Goal: Information Seeking & Learning: Learn about a topic

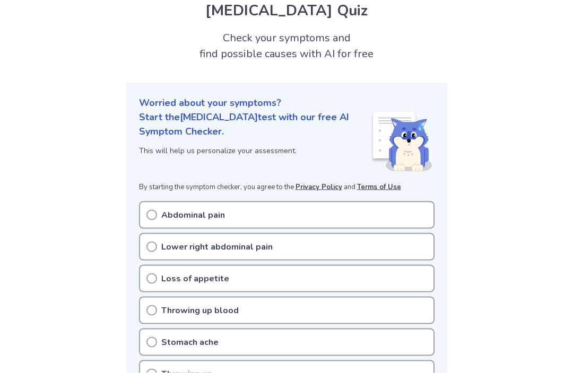
scroll to position [41, 0]
click at [157, 245] on div "Lower right abdominal pain" at bounding box center [286, 247] width 295 height 28
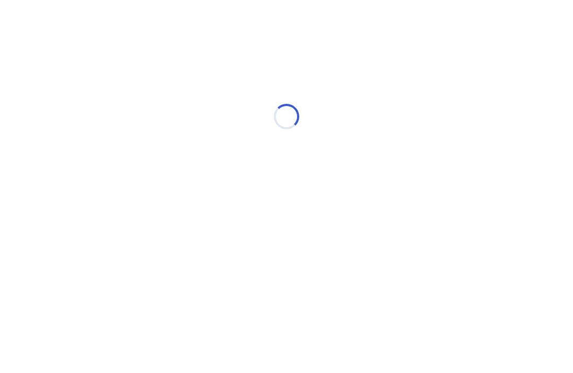
click at [149, 212] on div "Loading..." at bounding box center [286, 117] width 301 height 212
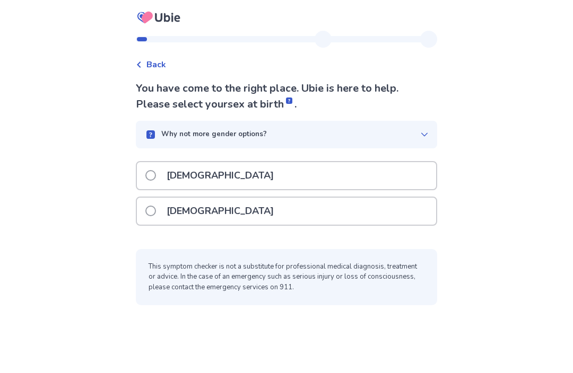
click at [156, 212] on span at bounding box center [150, 211] width 11 height 11
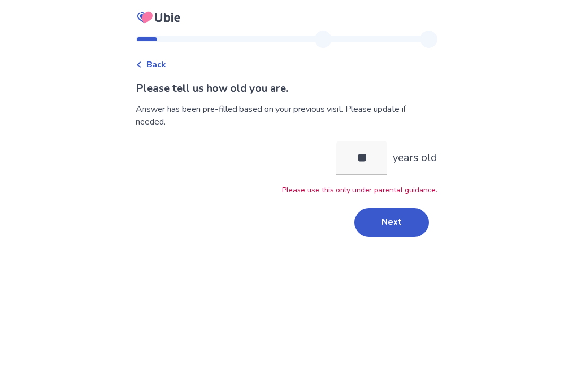
click at [395, 217] on button "Next" at bounding box center [391, 222] width 74 height 29
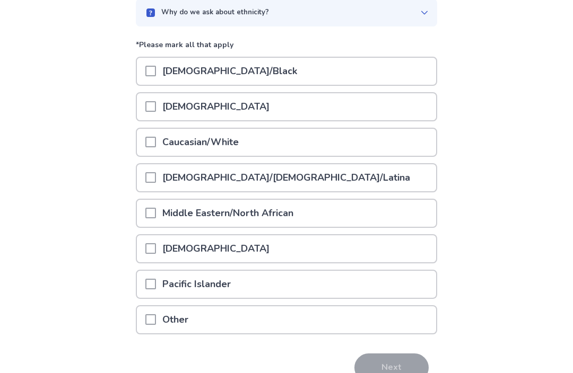
scroll to position [104, 0]
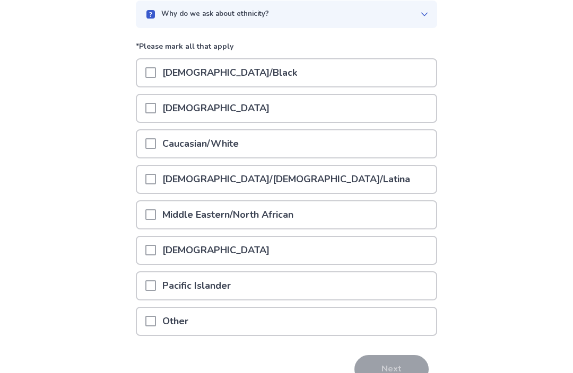
click at [156, 141] on span at bounding box center [150, 143] width 11 height 11
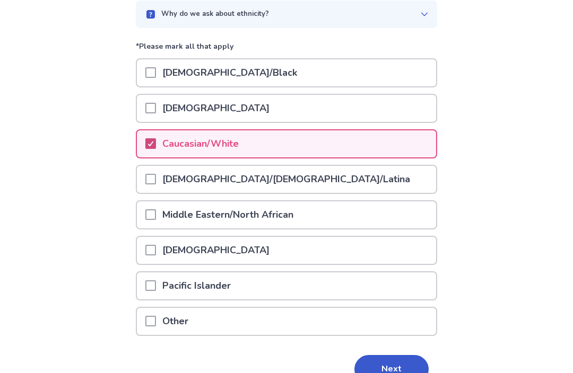
click at [397, 373] on button "Next" at bounding box center [391, 369] width 74 height 29
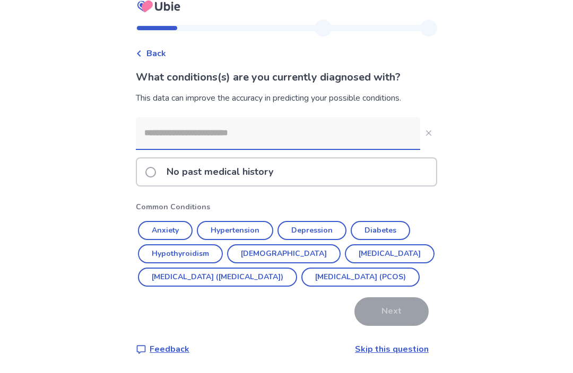
click at [175, 124] on input at bounding box center [278, 134] width 284 height 32
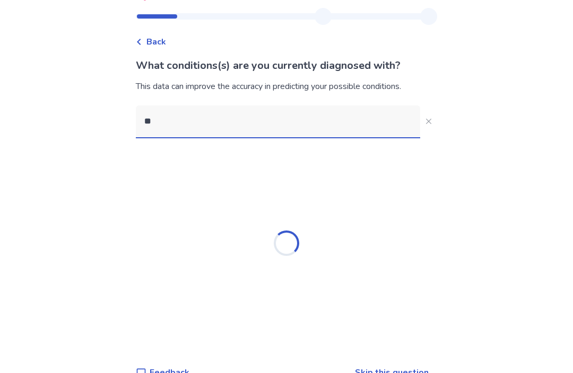
type input "*"
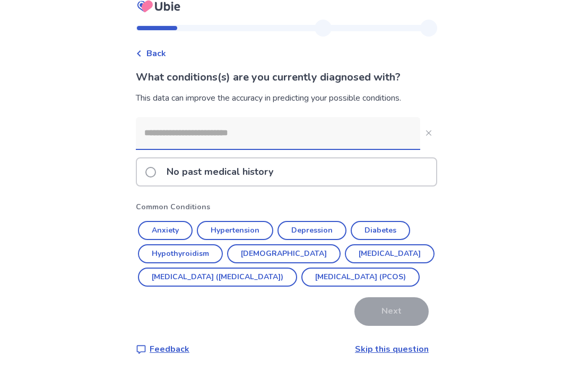
click at [500, 112] on div "Back What conditions(s) are you currently diagnosed with? This data can improve…" at bounding box center [286, 181] width 573 height 384
click at [389, 159] on div "No past medical history" at bounding box center [286, 172] width 299 height 27
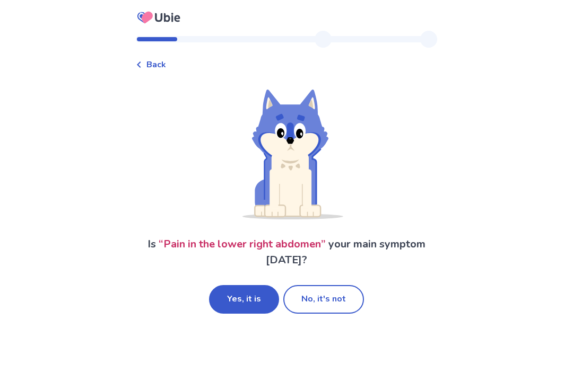
click at [257, 292] on button "Yes, it is" at bounding box center [244, 299] width 70 height 29
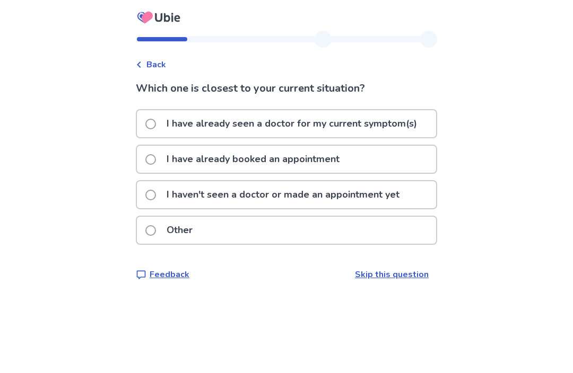
click at [353, 235] on div "Other" at bounding box center [286, 230] width 299 height 27
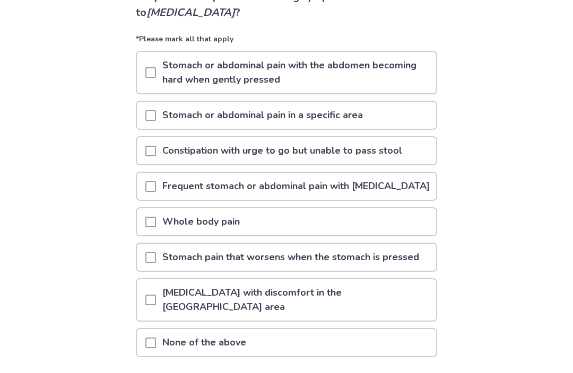
scroll to position [135, 0]
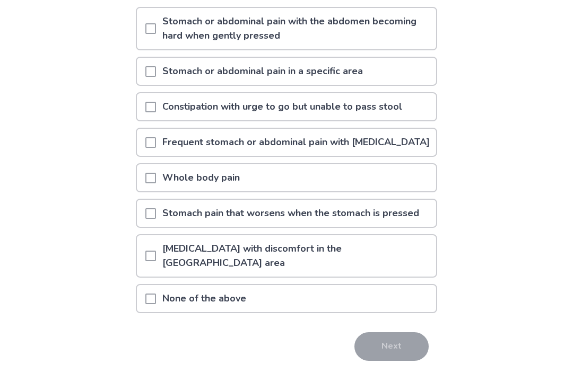
click at [370, 260] on p "[MEDICAL_DATA] with discomfort in the [GEOGRAPHIC_DATA] area" at bounding box center [296, 256] width 280 height 41
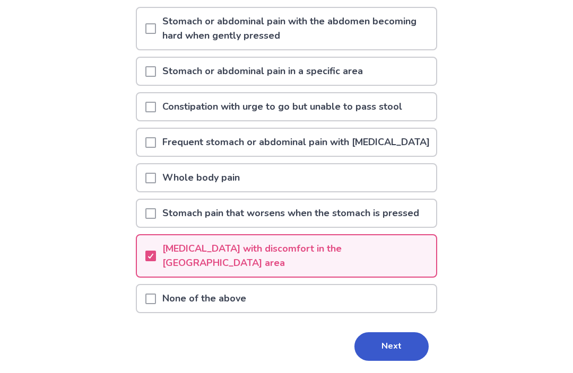
click at [386, 270] on p "[MEDICAL_DATA] with discomfort in the [GEOGRAPHIC_DATA] area" at bounding box center [296, 256] width 280 height 41
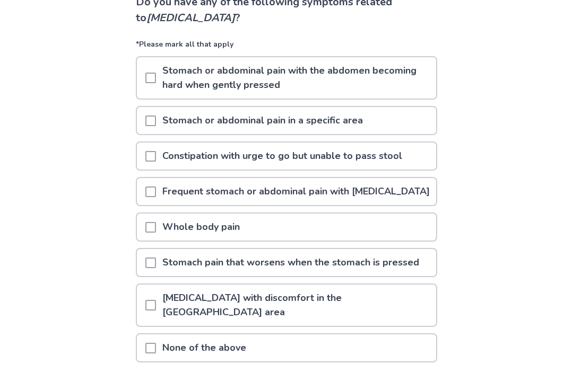
scroll to position [81, 0]
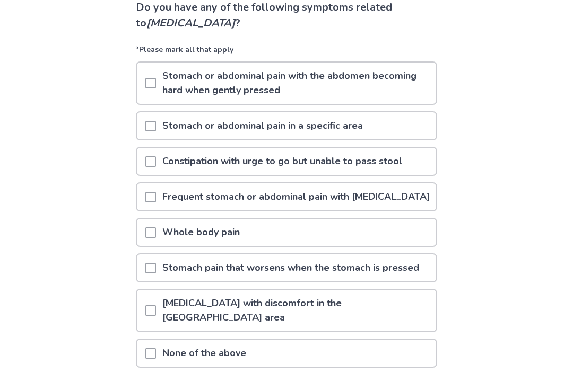
click at [394, 121] on div "Stomach or abdominal pain in a specific area" at bounding box center [286, 125] width 299 height 27
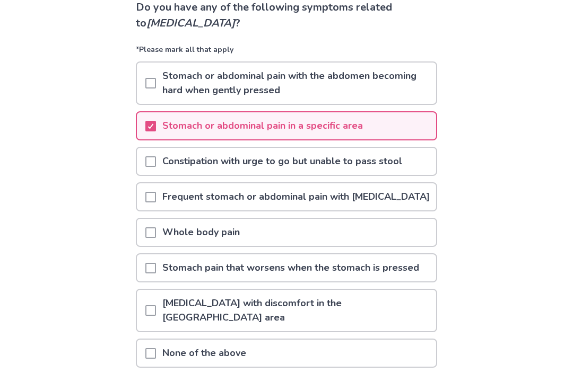
click at [385, 92] on p "Stomach or abdominal pain with the abdomen becoming hard when gently pressed" at bounding box center [296, 83] width 280 height 41
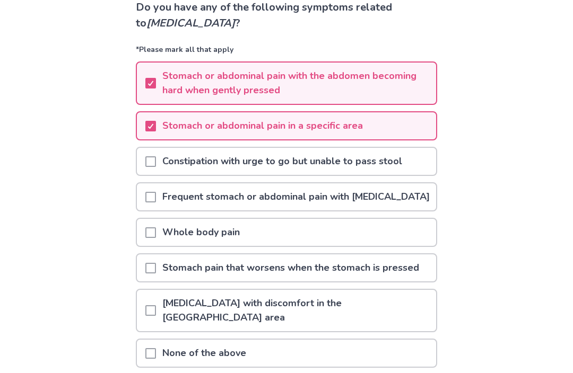
click at [407, 281] on p "Stomach pain that worsens when the stomach is pressed" at bounding box center [290, 267] width 269 height 27
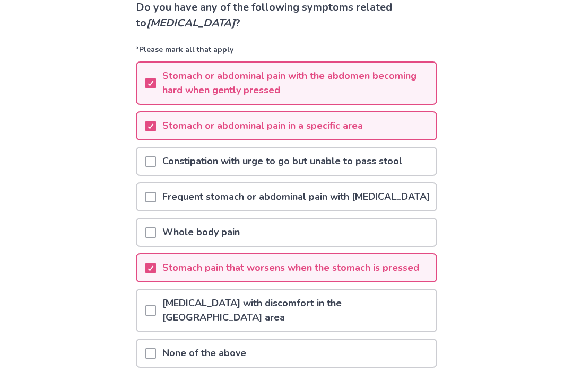
click at [389, 210] on p "Frequent stomach or abdominal pain with [MEDICAL_DATA]" at bounding box center [296, 196] width 280 height 27
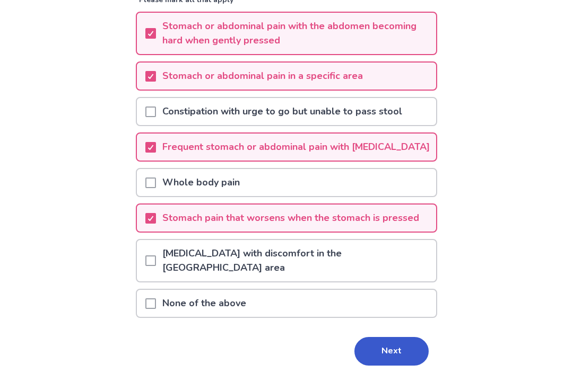
scroll to position [134, 0]
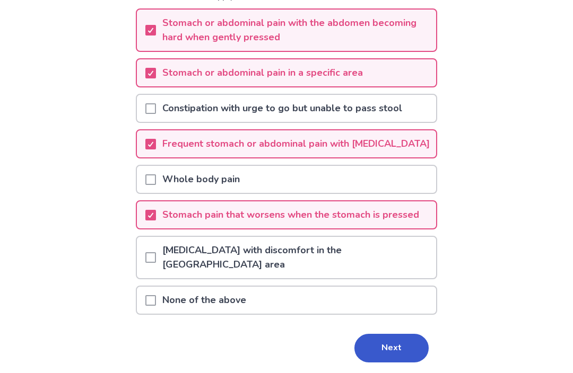
click at [399, 338] on button "Next" at bounding box center [391, 348] width 74 height 29
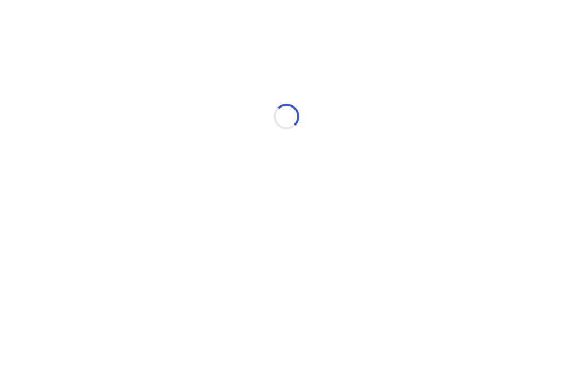
scroll to position [0, 0]
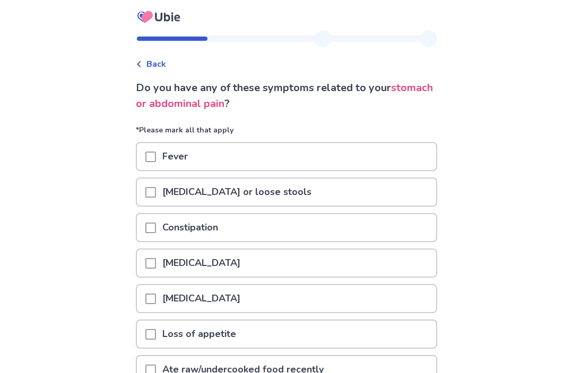
click at [369, 159] on div "Fever" at bounding box center [286, 157] width 299 height 27
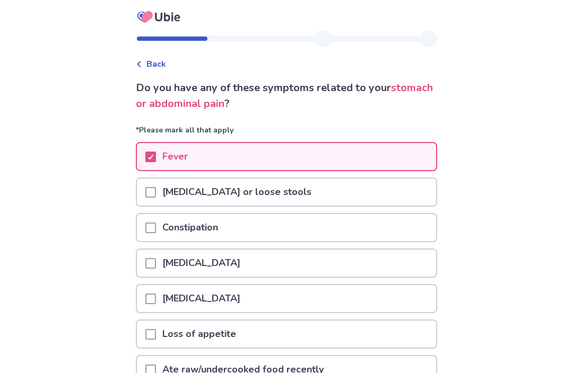
scroll to position [1, 0]
click at [388, 198] on div "[MEDICAL_DATA] or loose stools" at bounding box center [286, 192] width 299 height 27
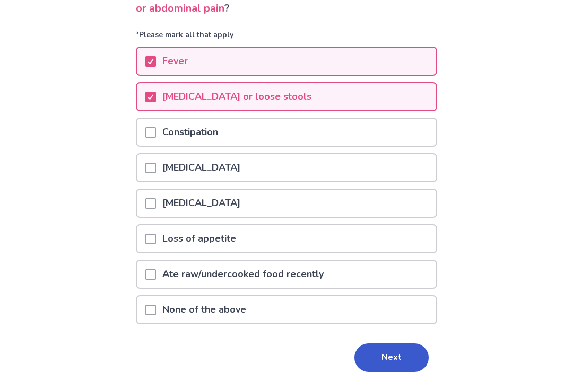
scroll to position [107, 0]
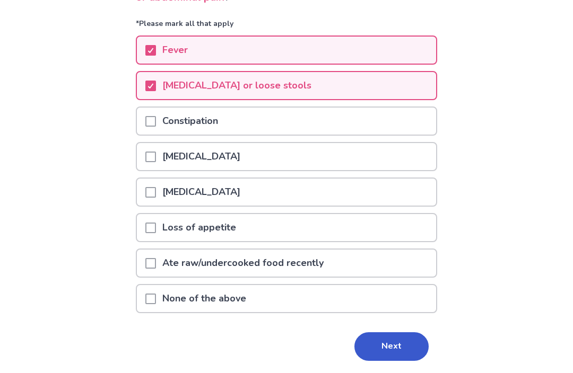
click at [371, 234] on div "Loss of appetite" at bounding box center [286, 228] width 299 height 27
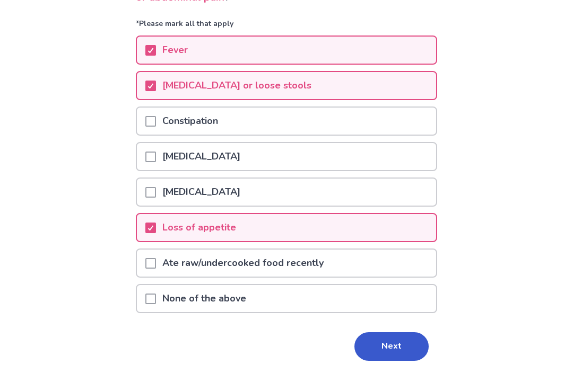
click at [398, 350] on button "Next" at bounding box center [391, 347] width 74 height 29
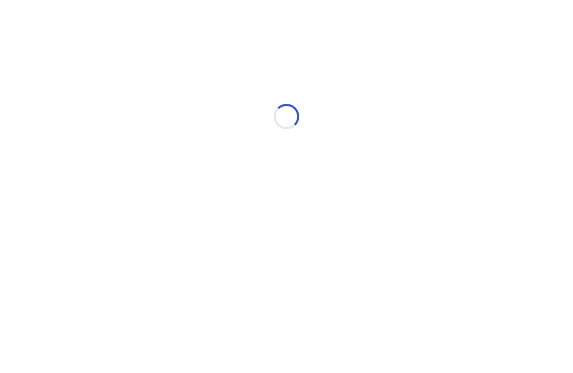
select select "*"
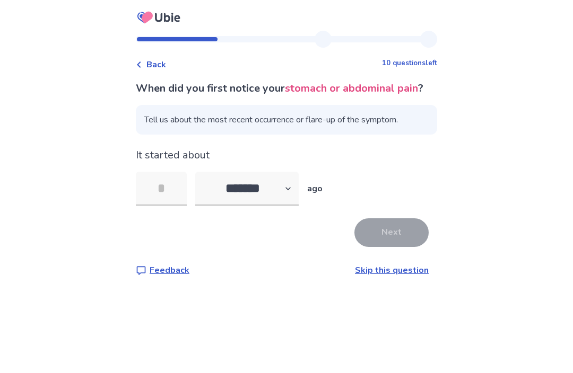
click at [177, 199] on input "tel" at bounding box center [161, 189] width 51 height 34
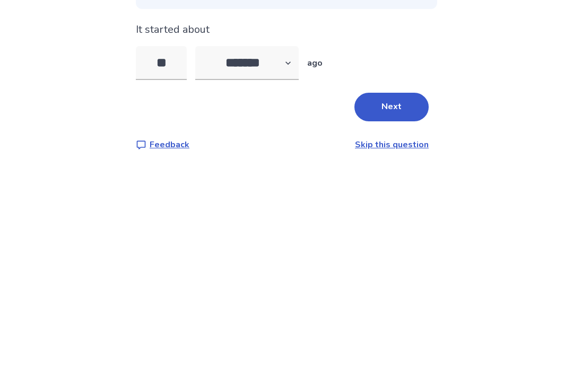
type input "**"
click at [265, 172] on select "******* ****** ******* ******** *******" at bounding box center [246, 189] width 103 height 34
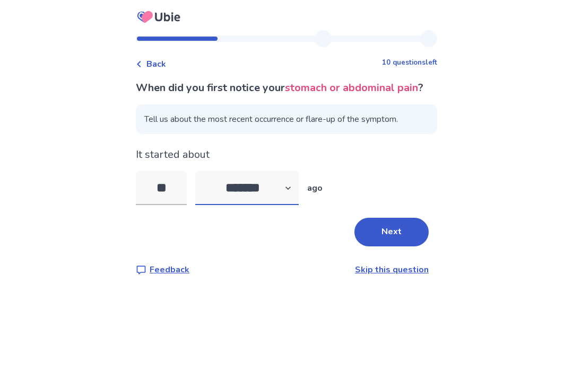
select select "*"
click at [399, 218] on button "Next" at bounding box center [391, 232] width 74 height 29
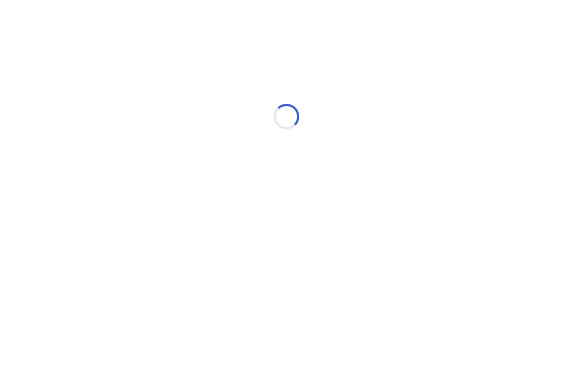
select select "*"
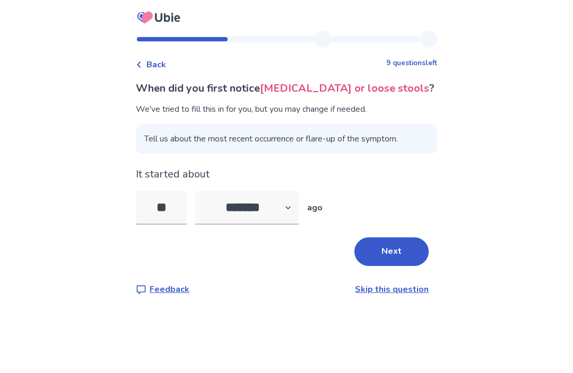
click at [175, 196] on input "**" at bounding box center [161, 208] width 51 height 34
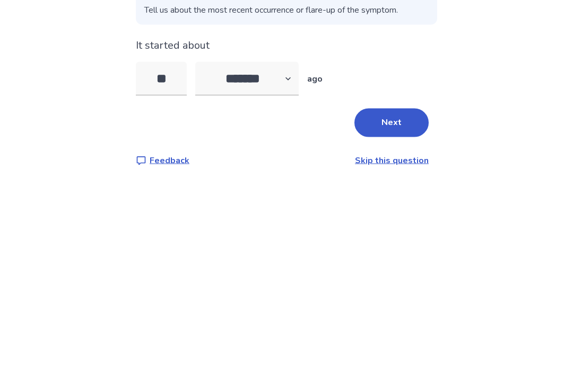
click at [176, 191] on input "**" at bounding box center [161, 208] width 51 height 34
type input "**"
click at [390, 237] on button "Next" at bounding box center [391, 251] width 74 height 29
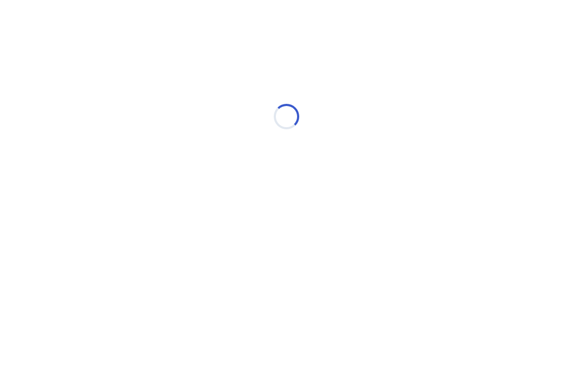
select select "*"
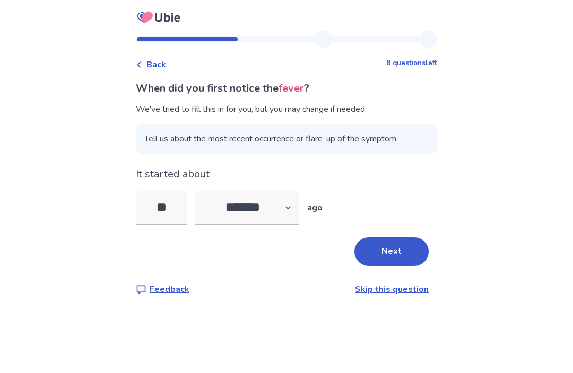
click at [186, 206] on input "**" at bounding box center [161, 208] width 51 height 34
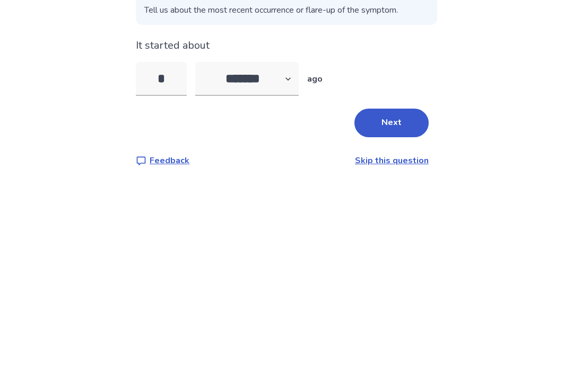
type input "**"
click at [418, 237] on button "Next" at bounding box center [391, 251] width 74 height 29
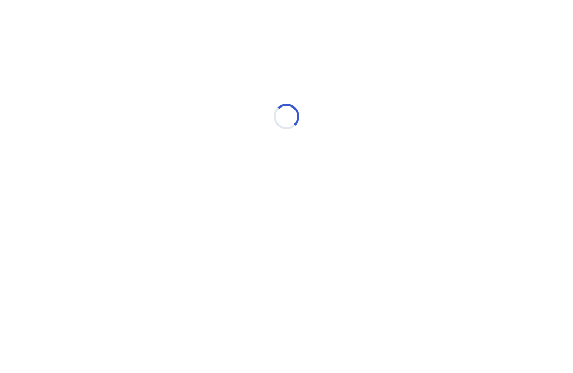
select select "*"
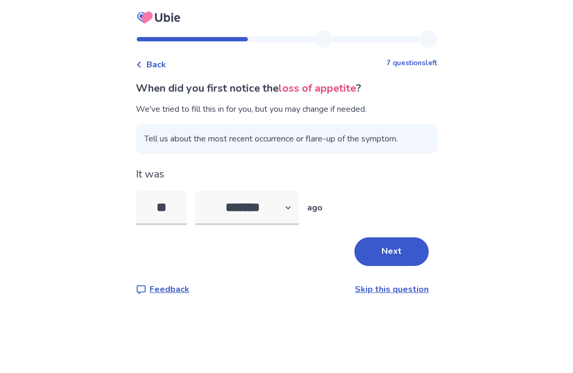
click at [180, 207] on input "**" at bounding box center [161, 208] width 51 height 34
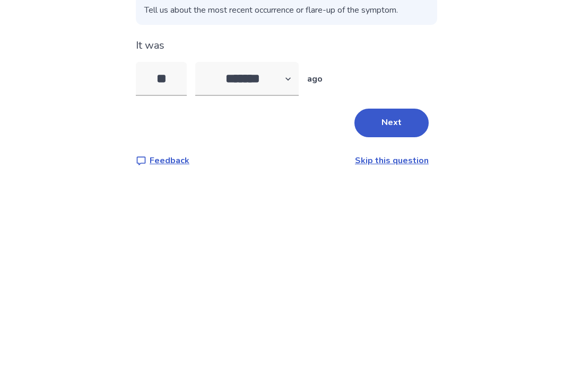
type input "**"
click at [406, 191] on div "** ******* ****** ******* ******** ******* ago" at bounding box center [286, 208] width 301 height 34
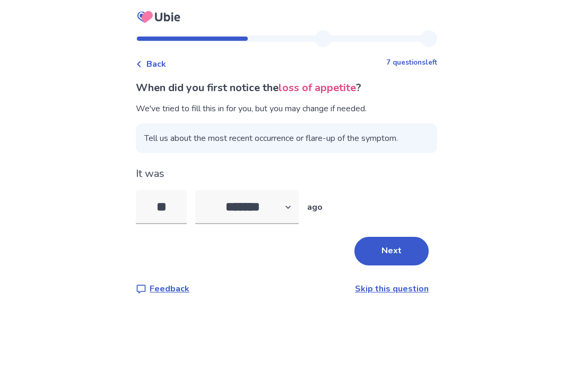
click at [391, 237] on button "Next" at bounding box center [391, 251] width 74 height 29
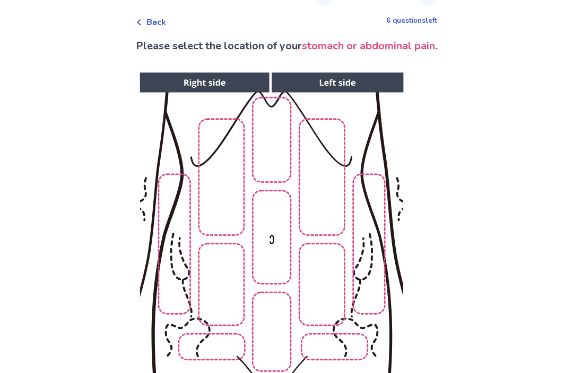
scroll to position [42, 0]
click at [227, 292] on img at bounding box center [271, 250] width 542 height 367
click at [191, 253] on img at bounding box center [271, 250] width 542 height 367
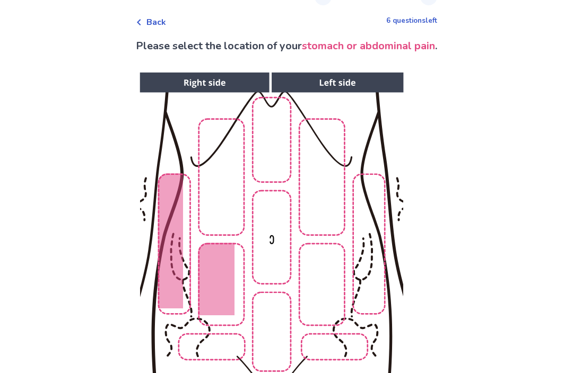
click at [225, 358] on img at bounding box center [271, 250] width 542 height 367
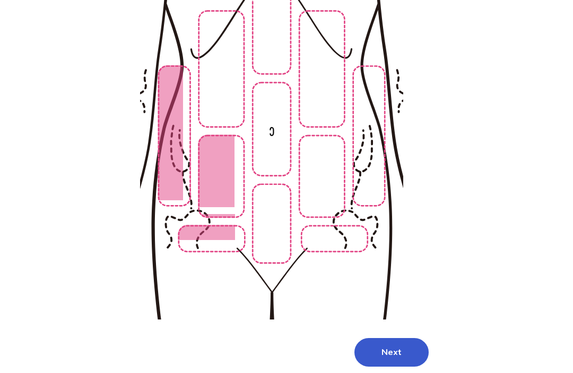
scroll to position [151, 0]
click at [388, 365] on button "Next" at bounding box center [391, 352] width 74 height 29
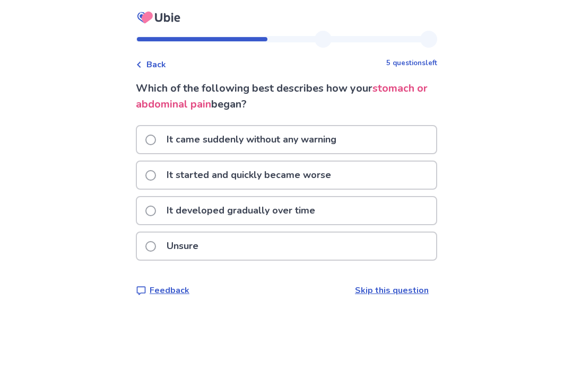
click at [394, 134] on div "It came suddenly without any warning" at bounding box center [286, 139] width 299 height 27
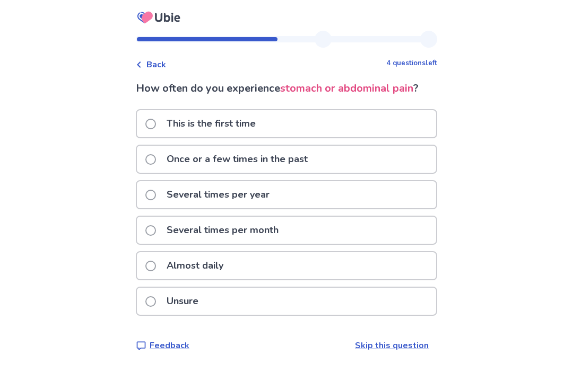
click at [154, 63] on span "Back" at bounding box center [156, 64] width 20 height 13
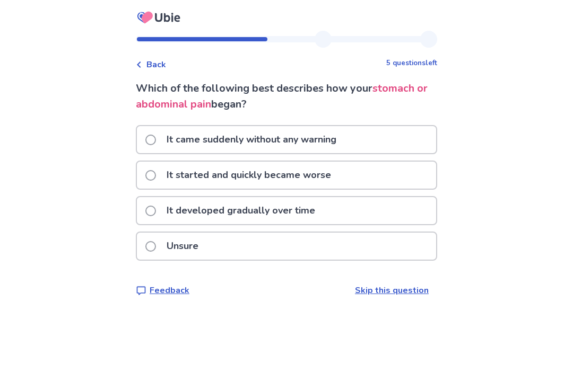
click at [375, 176] on div "It started and quickly became worse" at bounding box center [286, 175] width 299 height 27
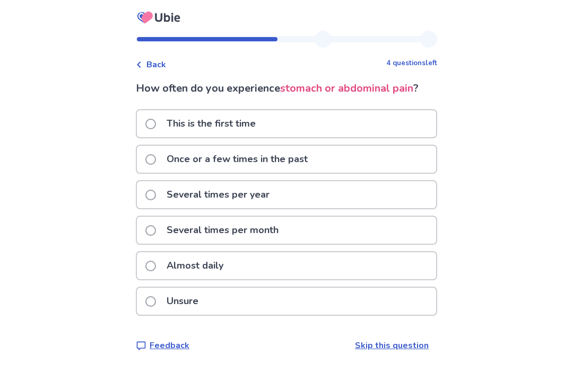
click at [386, 119] on div "This is the first time" at bounding box center [286, 123] width 299 height 27
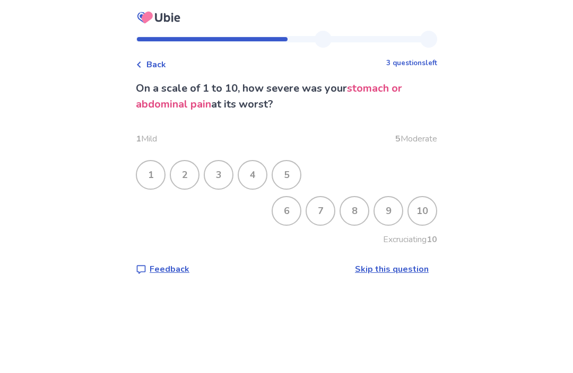
click at [389, 211] on div "9" at bounding box center [388, 211] width 28 height 28
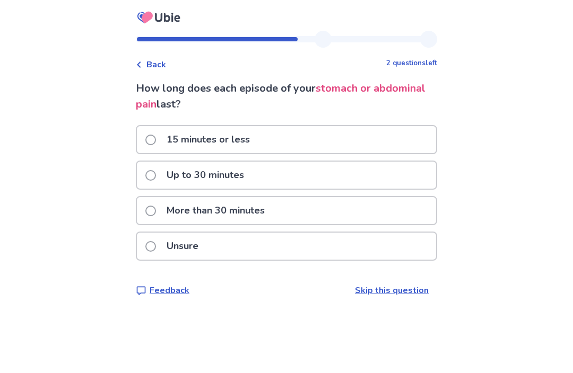
click at [355, 214] on div "More than 30 minutes" at bounding box center [286, 210] width 299 height 27
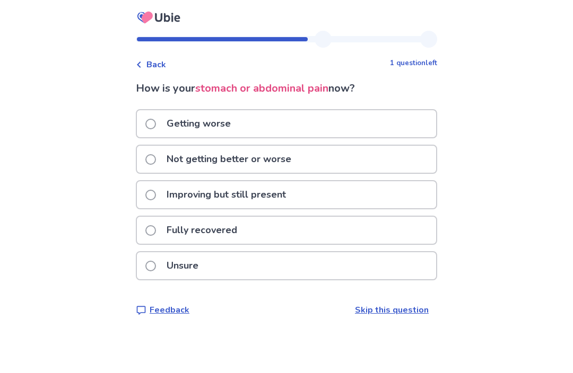
click at [380, 122] on div "Getting worse" at bounding box center [286, 123] width 299 height 27
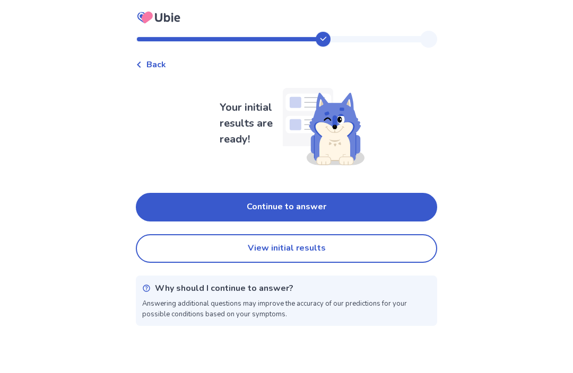
click at [372, 201] on button "Continue to answer" at bounding box center [286, 207] width 301 height 29
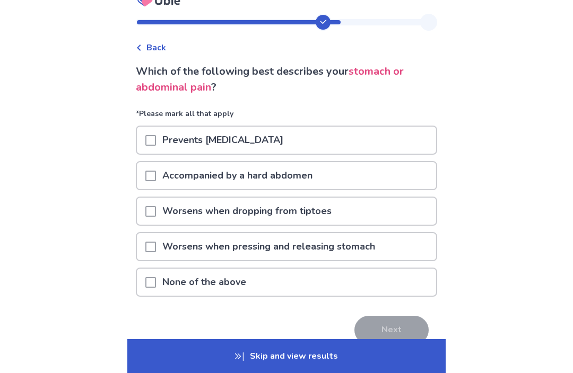
scroll to position [19, 0]
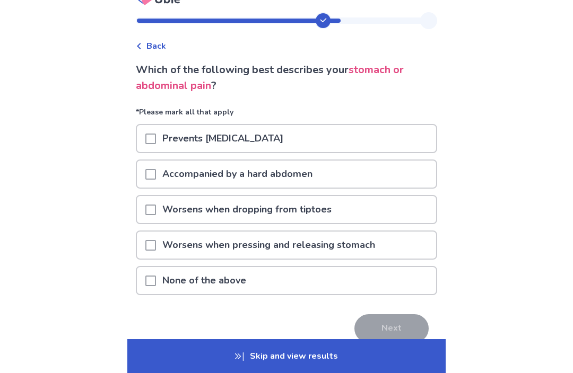
click at [385, 252] on div "Worsens when pressing and releasing stomach" at bounding box center [286, 245] width 299 height 27
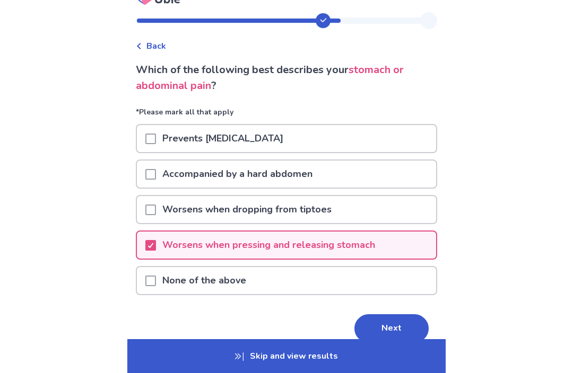
click at [403, 324] on button "Next" at bounding box center [391, 328] width 74 height 29
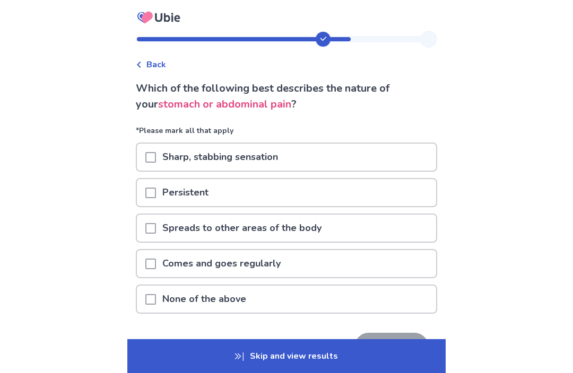
click at [374, 141] on p "*Please mark all that apply" at bounding box center [286, 133] width 301 height 17
click at [367, 164] on div "Sharp, stabbing sensation" at bounding box center [286, 157] width 299 height 27
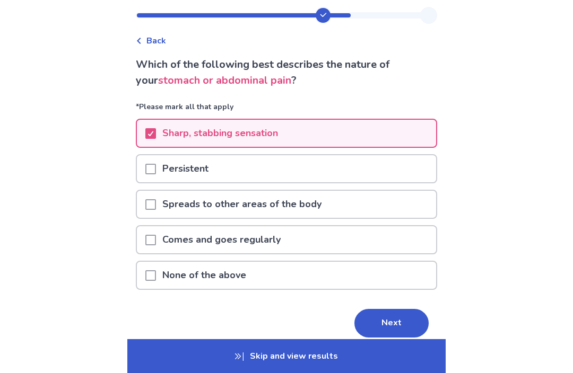
scroll to position [28, 0]
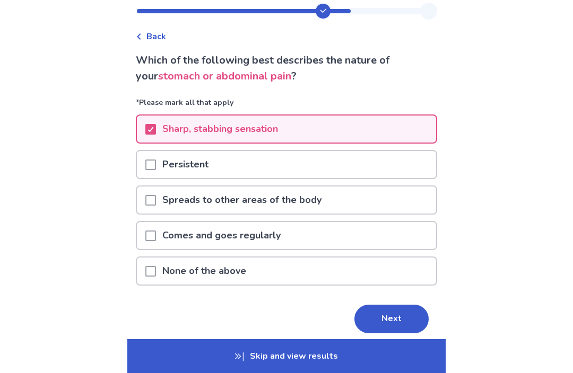
click at [374, 237] on div "Comes and goes regularly" at bounding box center [286, 235] width 299 height 27
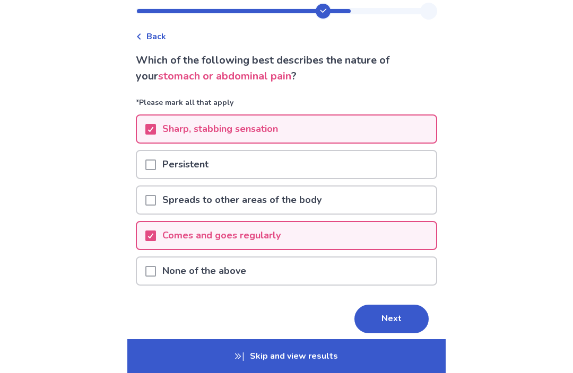
click at [397, 324] on button "Next" at bounding box center [391, 319] width 74 height 29
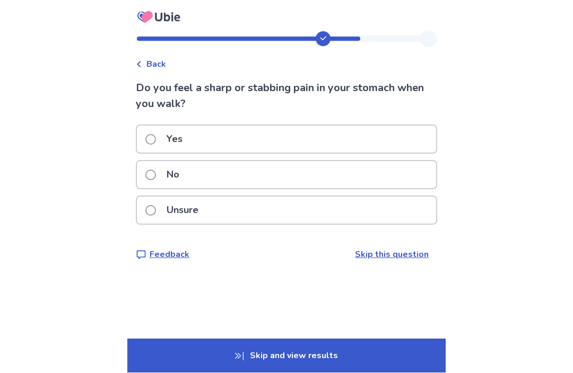
scroll to position [8, 0]
click at [383, 127] on div "Yes" at bounding box center [286, 139] width 299 height 27
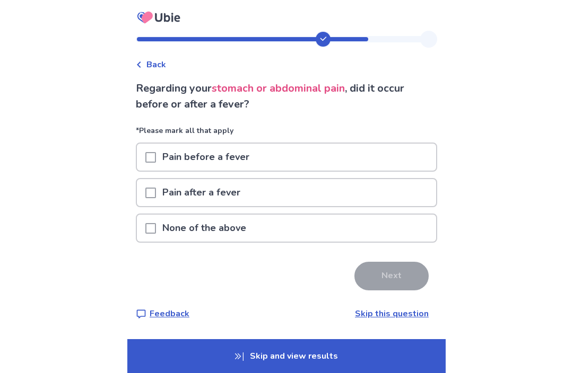
click at [376, 158] on div "Pain before a fever" at bounding box center [286, 157] width 299 height 27
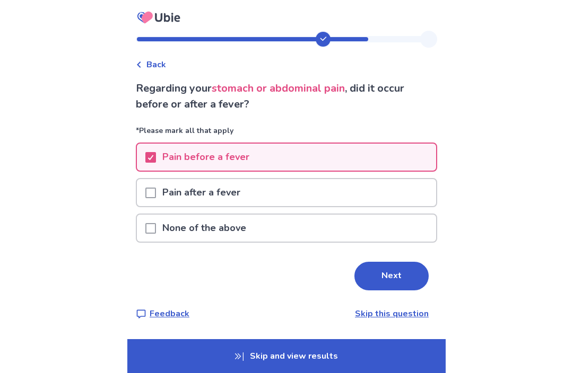
click at [398, 272] on button "Next" at bounding box center [391, 276] width 74 height 29
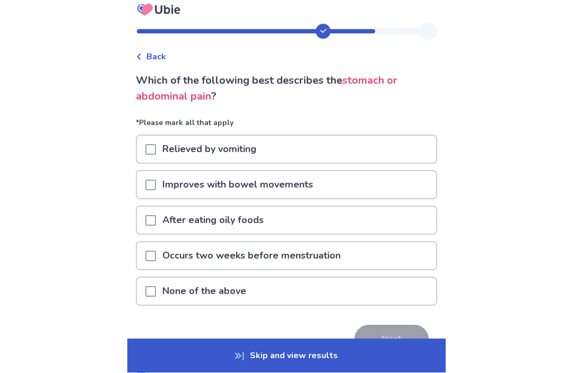
click at [376, 298] on div "None of the above" at bounding box center [286, 291] width 299 height 27
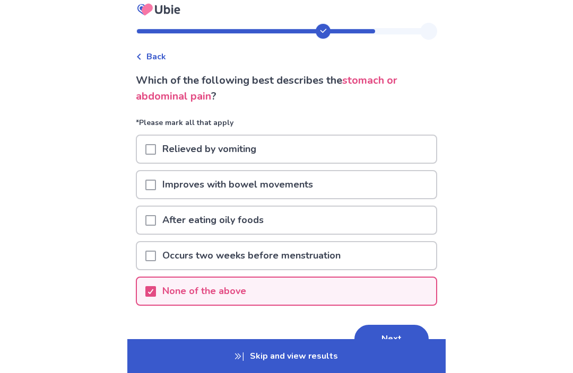
click at [403, 337] on button "Next" at bounding box center [391, 339] width 74 height 29
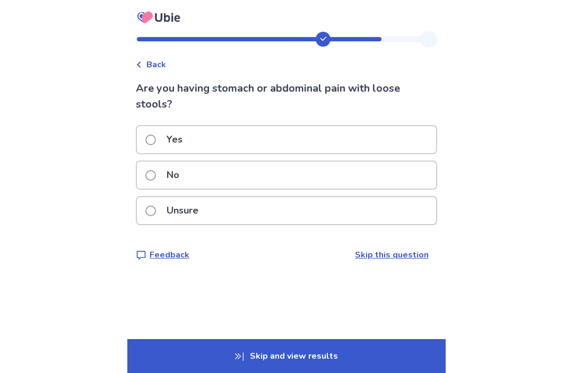
click at [362, 213] on div "Unsure" at bounding box center [286, 210] width 299 height 27
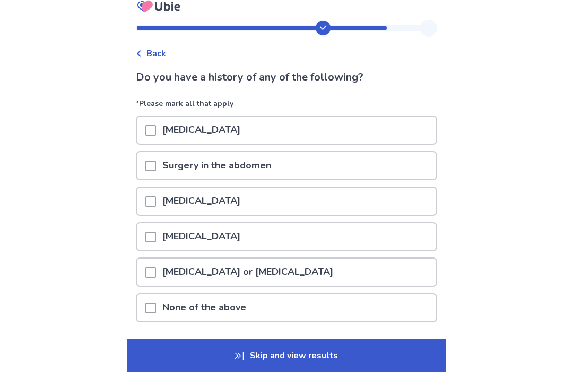
scroll to position [11, 0]
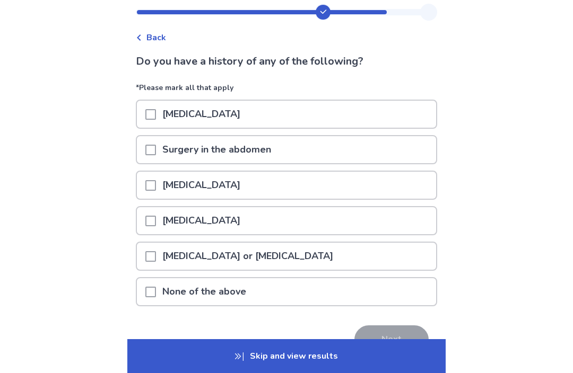
click at [365, 301] on div "None of the above" at bounding box center [286, 291] width 299 height 27
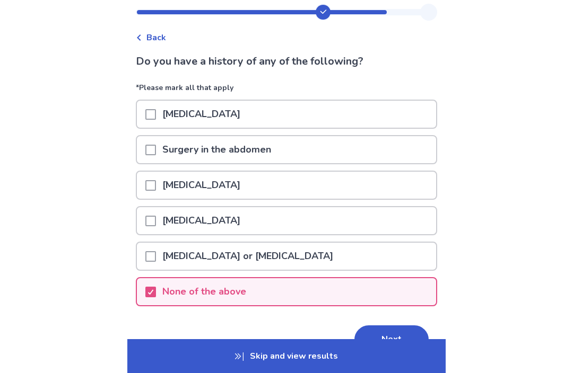
click at [372, 338] on button "Next" at bounding box center [391, 339] width 74 height 29
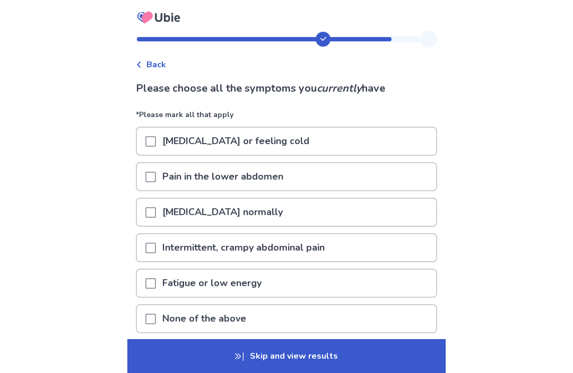
click at [381, 144] on div "[MEDICAL_DATA] or feeling cold" at bounding box center [286, 141] width 299 height 27
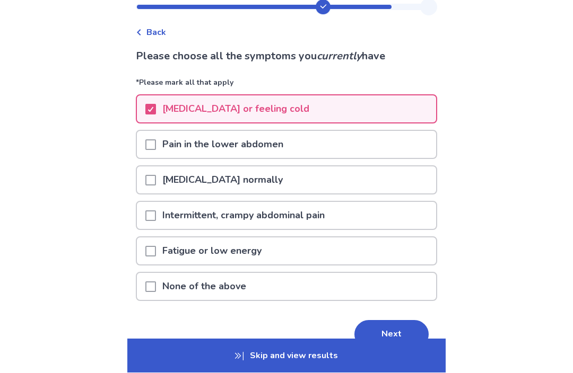
click at [379, 144] on div "Pain in the lower abdomen" at bounding box center [286, 144] width 299 height 27
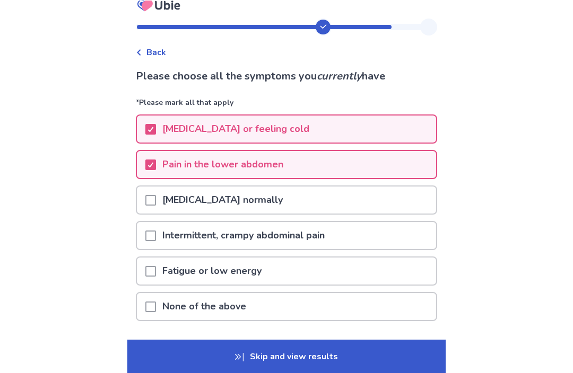
click at [384, 203] on div "[MEDICAL_DATA] normally" at bounding box center [286, 199] width 299 height 27
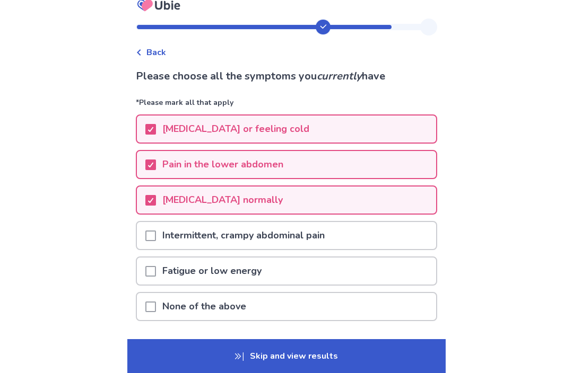
scroll to position [12, 0]
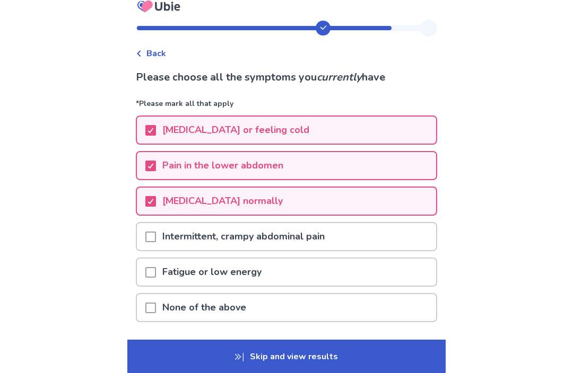
click at [366, 236] on div "Intermittent, crampy abdominal pain" at bounding box center [286, 236] width 299 height 27
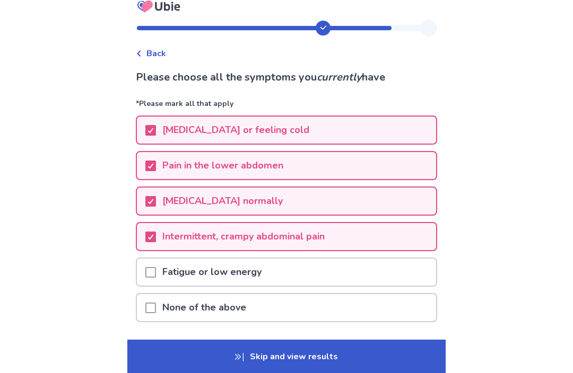
scroll to position [11, 0]
click at [400, 350] on button "Next" at bounding box center [391, 355] width 74 height 29
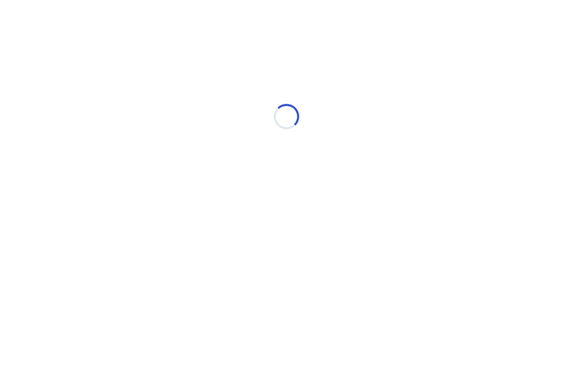
scroll to position [0, 0]
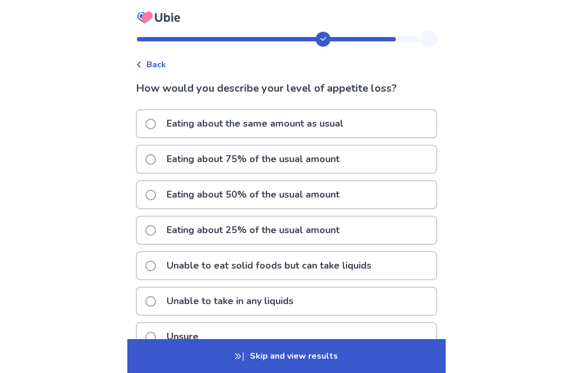
click at [370, 226] on div "Eating about 25% of the usual amount" at bounding box center [286, 230] width 299 height 27
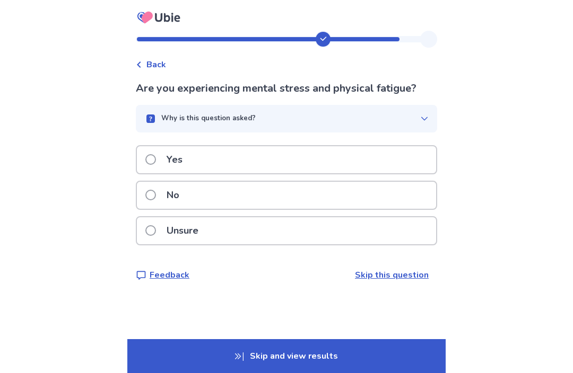
scroll to position [8, 0]
click at [370, 187] on div "No" at bounding box center [286, 195] width 299 height 27
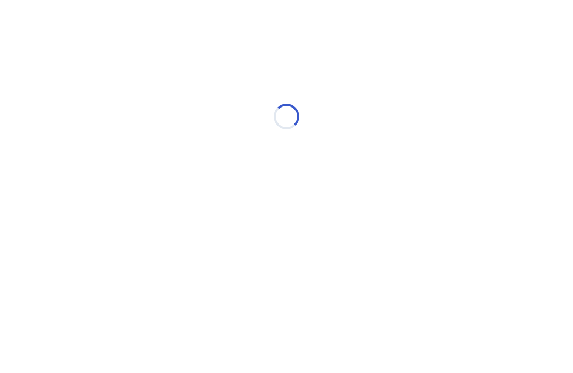
scroll to position [0, 0]
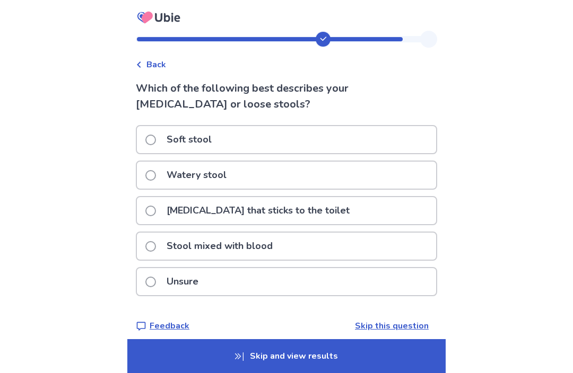
click at [144, 71] on div "Back" at bounding box center [151, 64] width 30 height 13
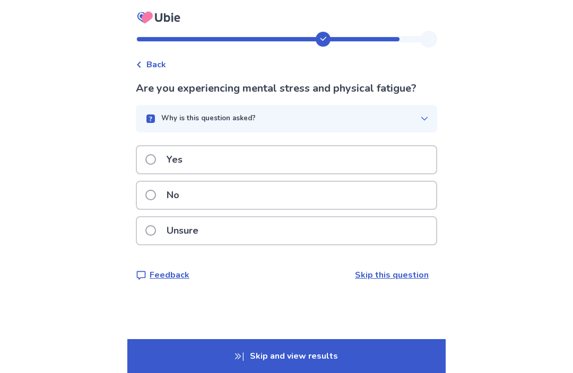
click at [366, 233] on div "Unsure" at bounding box center [286, 230] width 299 height 27
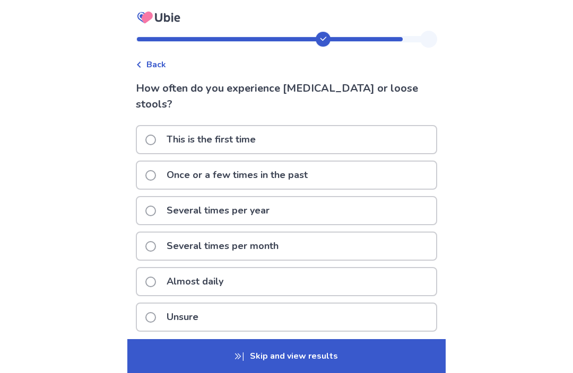
click at [354, 304] on div "Unsure" at bounding box center [286, 317] width 299 height 27
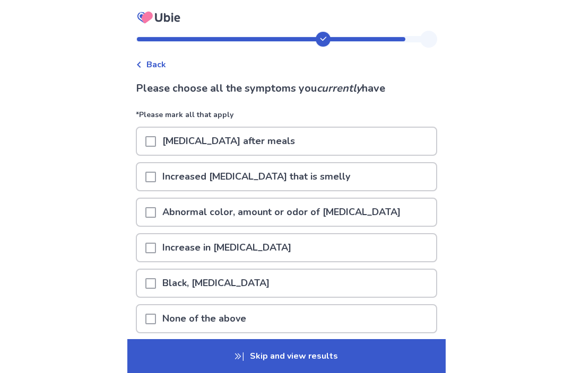
click at [396, 179] on div "Increased [MEDICAL_DATA] that is smelly" at bounding box center [286, 176] width 299 height 27
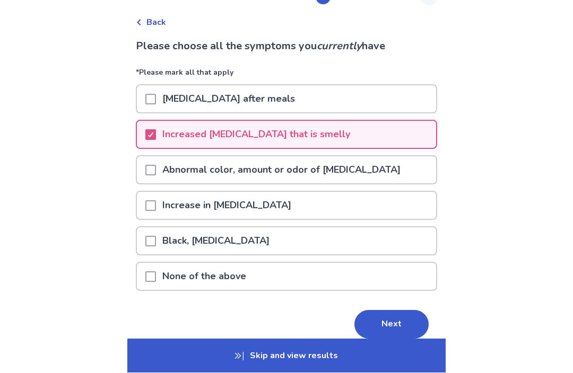
scroll to position [42, 0]
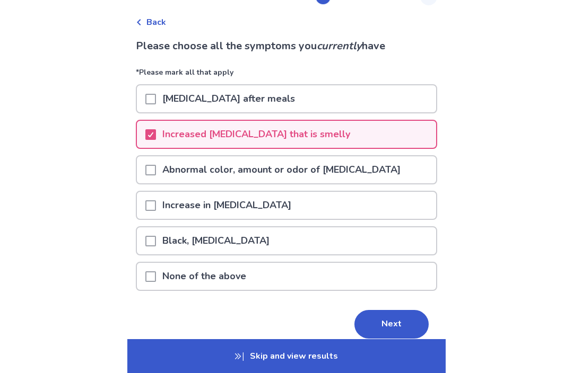
click at [386, 324] on button "Next" at bounding box center [391, 324] width 74 height 29
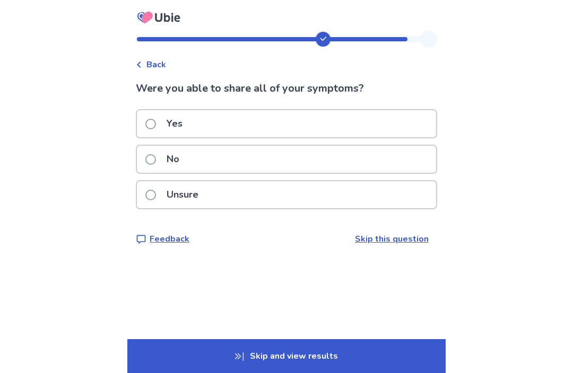
click at [377, 124] on div "Yes" at bounding box center [286, 123] width 299 height 27
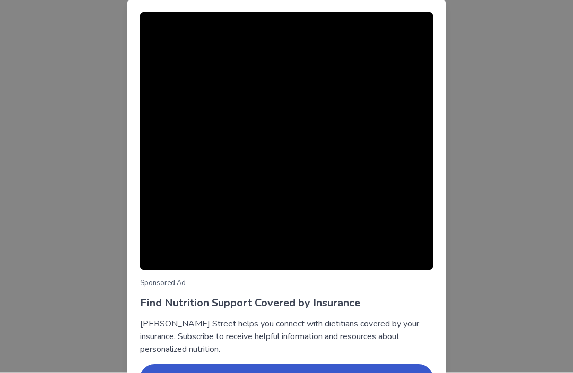
scroll to position [47, 0]
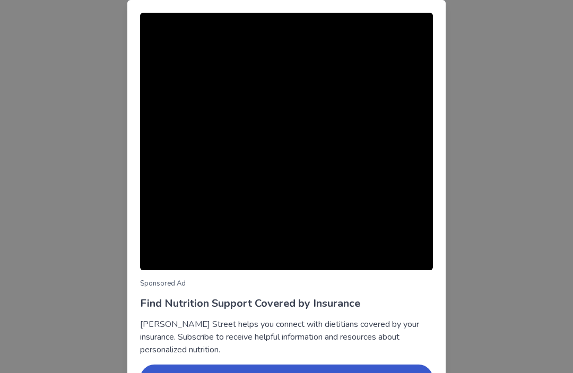
click at [454, 184] on div "Sponsored Ad Find Nutrition Support Covered by Insurance [PERSON_NAME] Street h…" at bounding box center [286, 186] width 573 height 373
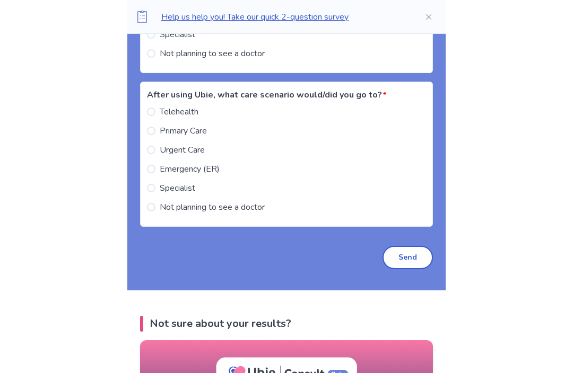
scroll to position [1215, 0]
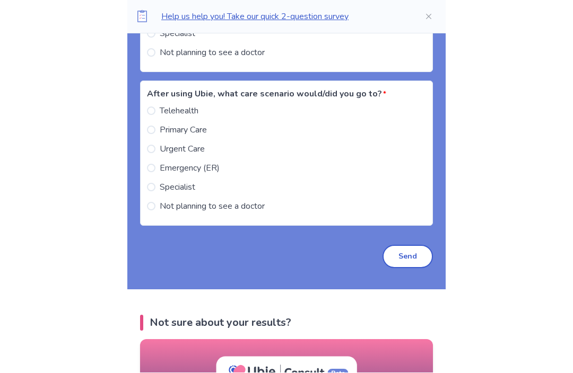
click at [397, 261] on button "Send" at bounding box center [407, 256] width 50 height 23
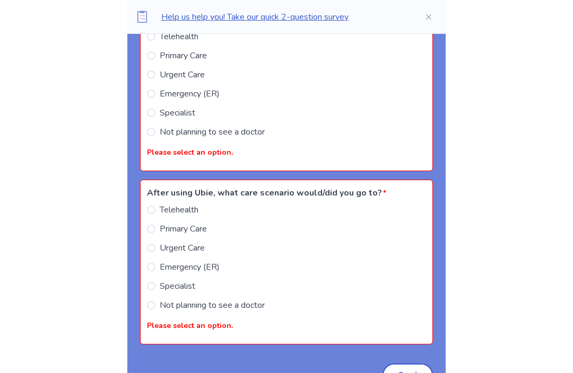
click at [191, 268] on span "Emergency (ER)" at bounding box center [190, 267] width 60 height 13
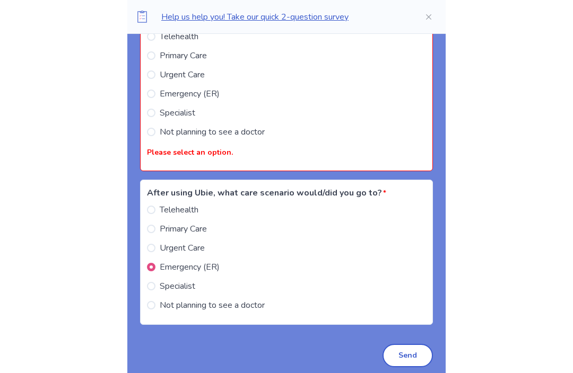
click at [412, 351] on button "Send" at bounding box center [407, 355] width 50 height 23
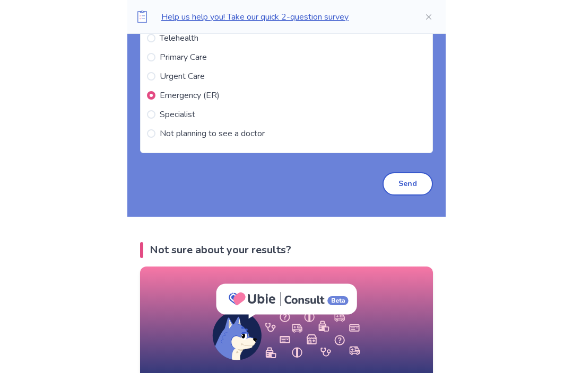
click at [412, 191] on button "Send" at bounding box center [407, 184] width 50 height 23
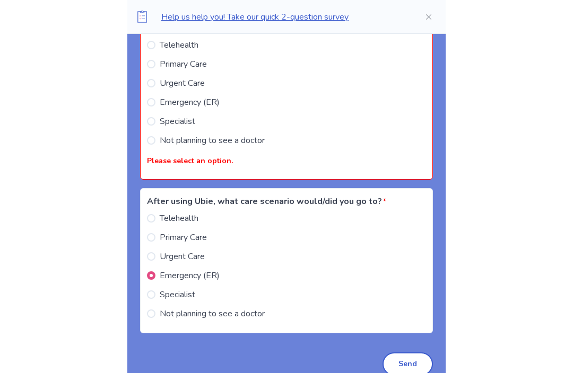
scroll to position [1125, 0]
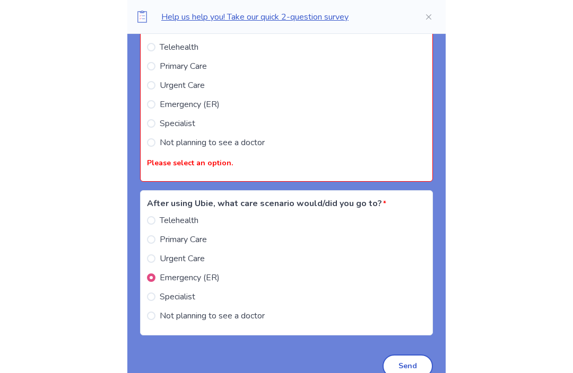
click at [155, 143] on span at bounding box center [151, 143] width 8 height 8
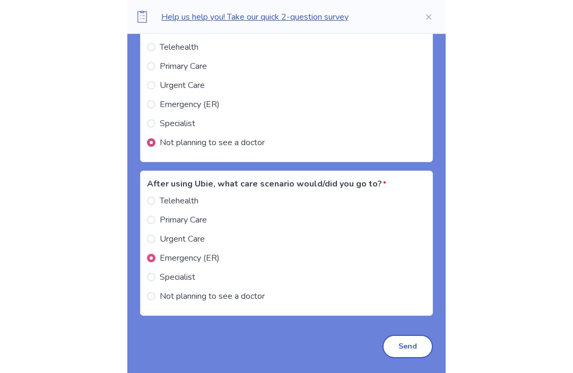
click at [396, 349] on button "Send" at bounding box center [407, 346] width 50 height 23
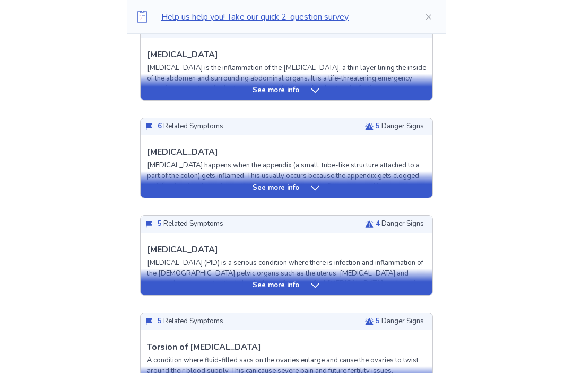
scroll to position [314, 0]
